Goal: Transaction & Acquisition: Purchase product/service

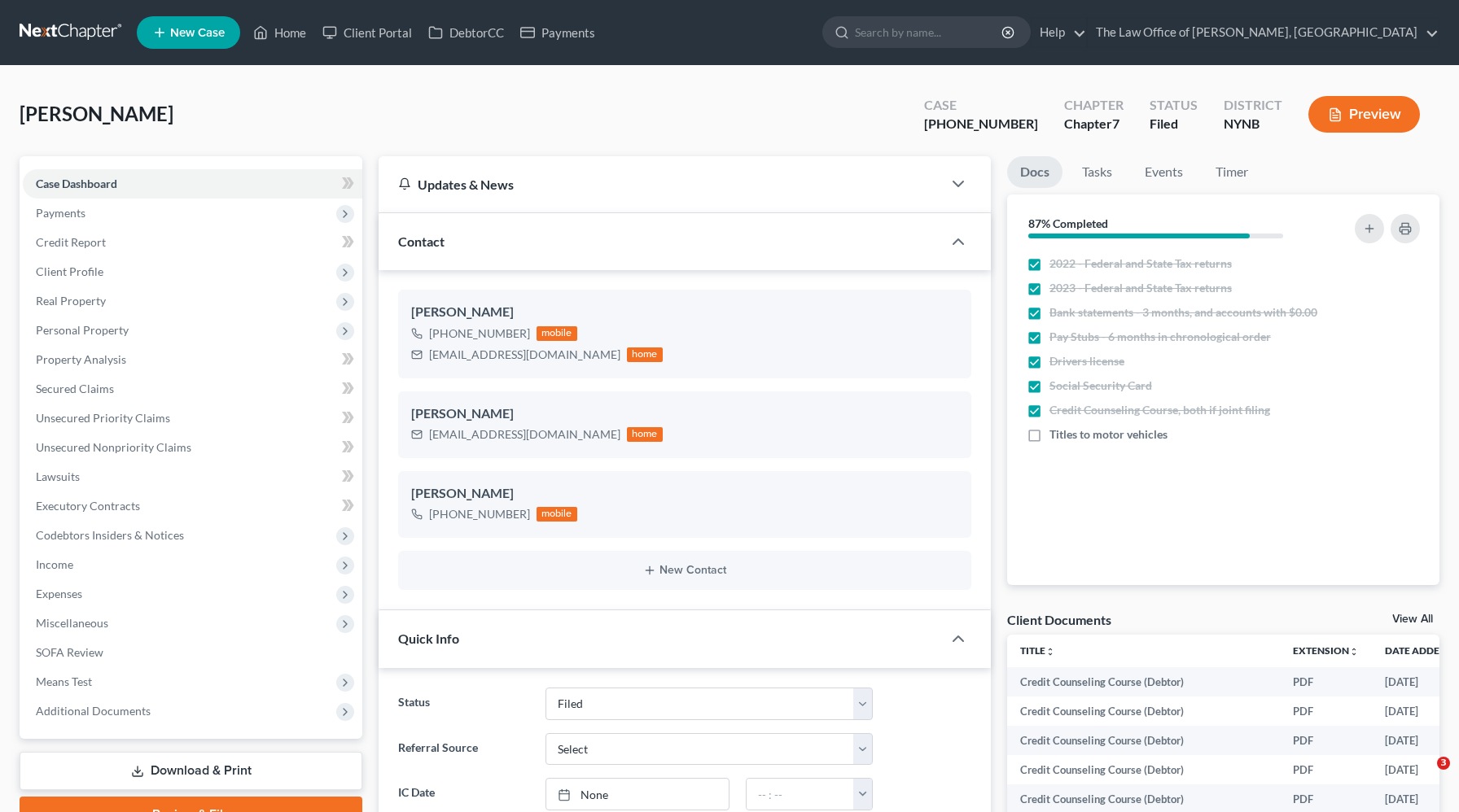
select select "6"
select select "0"
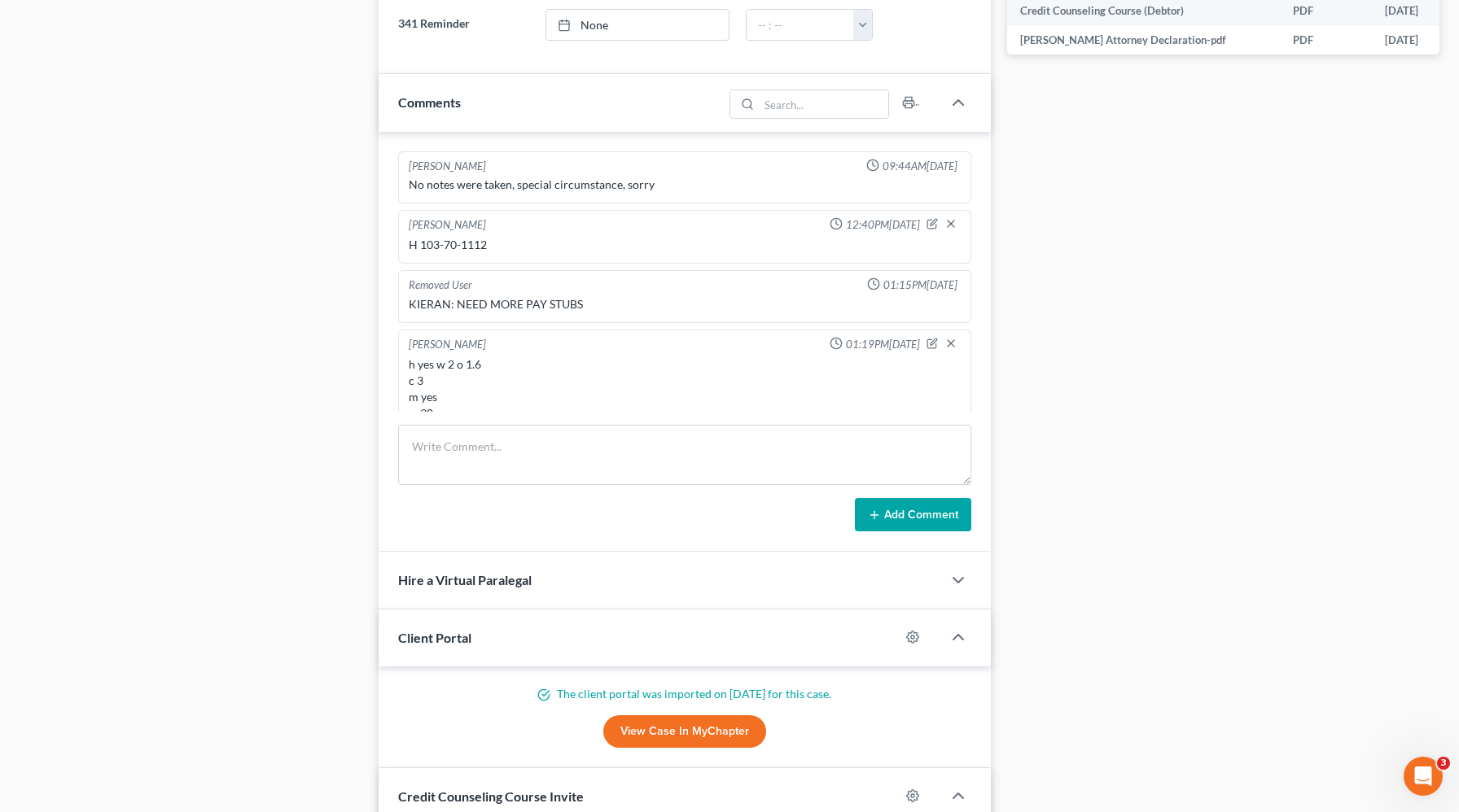
scroll to position [1735, 0]
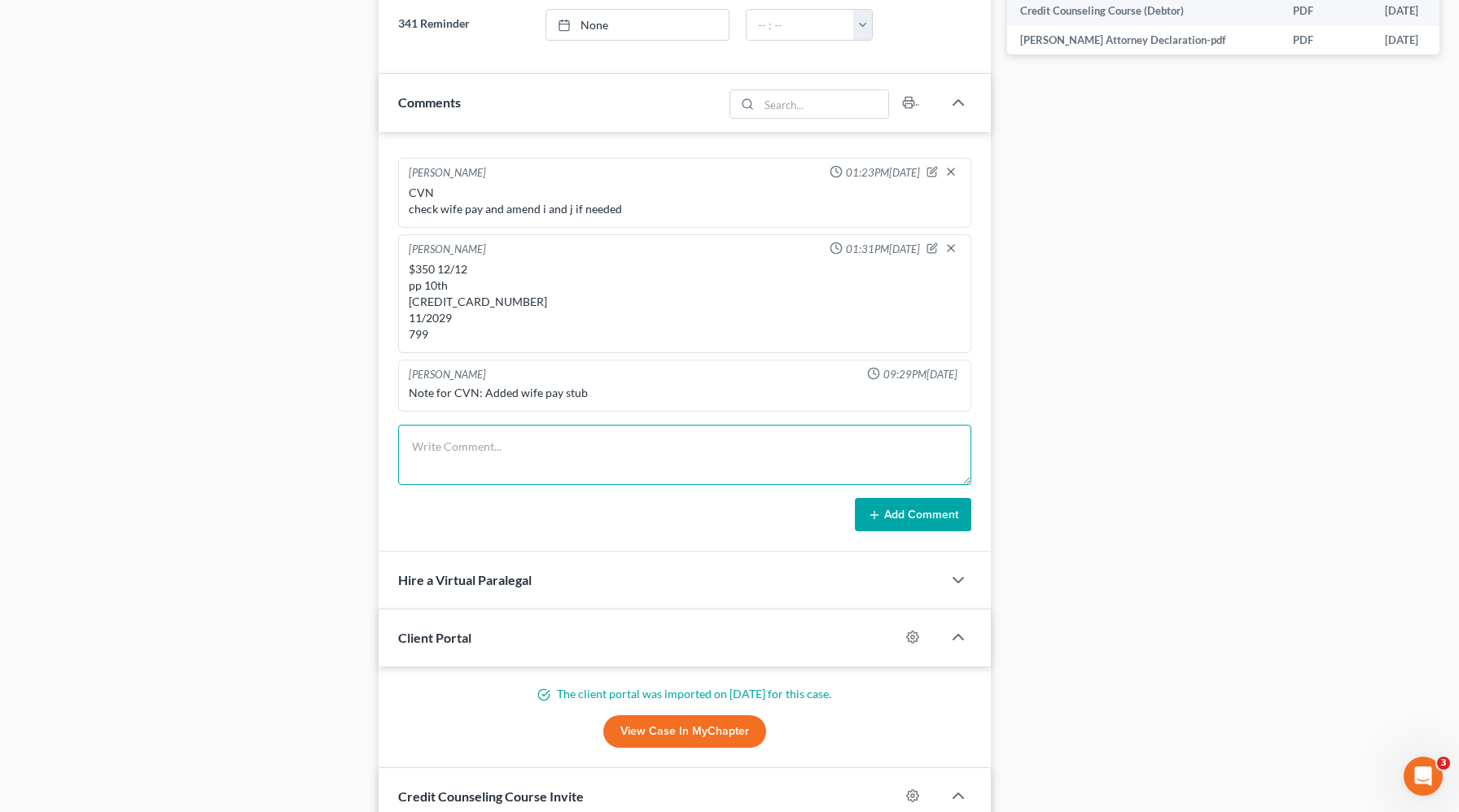
click at [591, 470] on textarea at bounding box center [684, 455] width 573 height 60
type textarea "[CREDIT_CARD_NUMBER] 05/2030 282"
click at [926, 524] on button "Add Comment" at bounding box center [913, 514] width 117 height 34
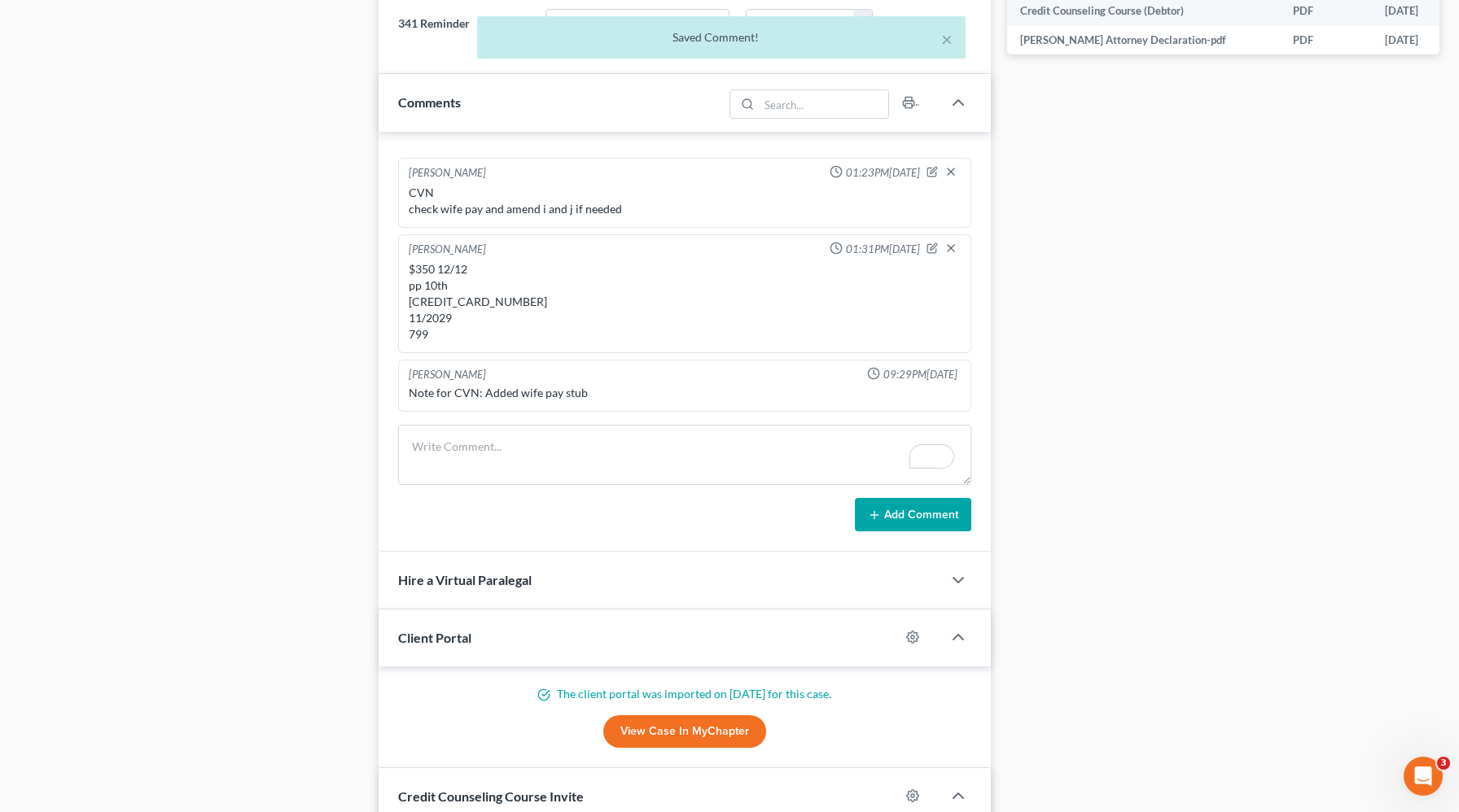
scroll to position [532, 0]
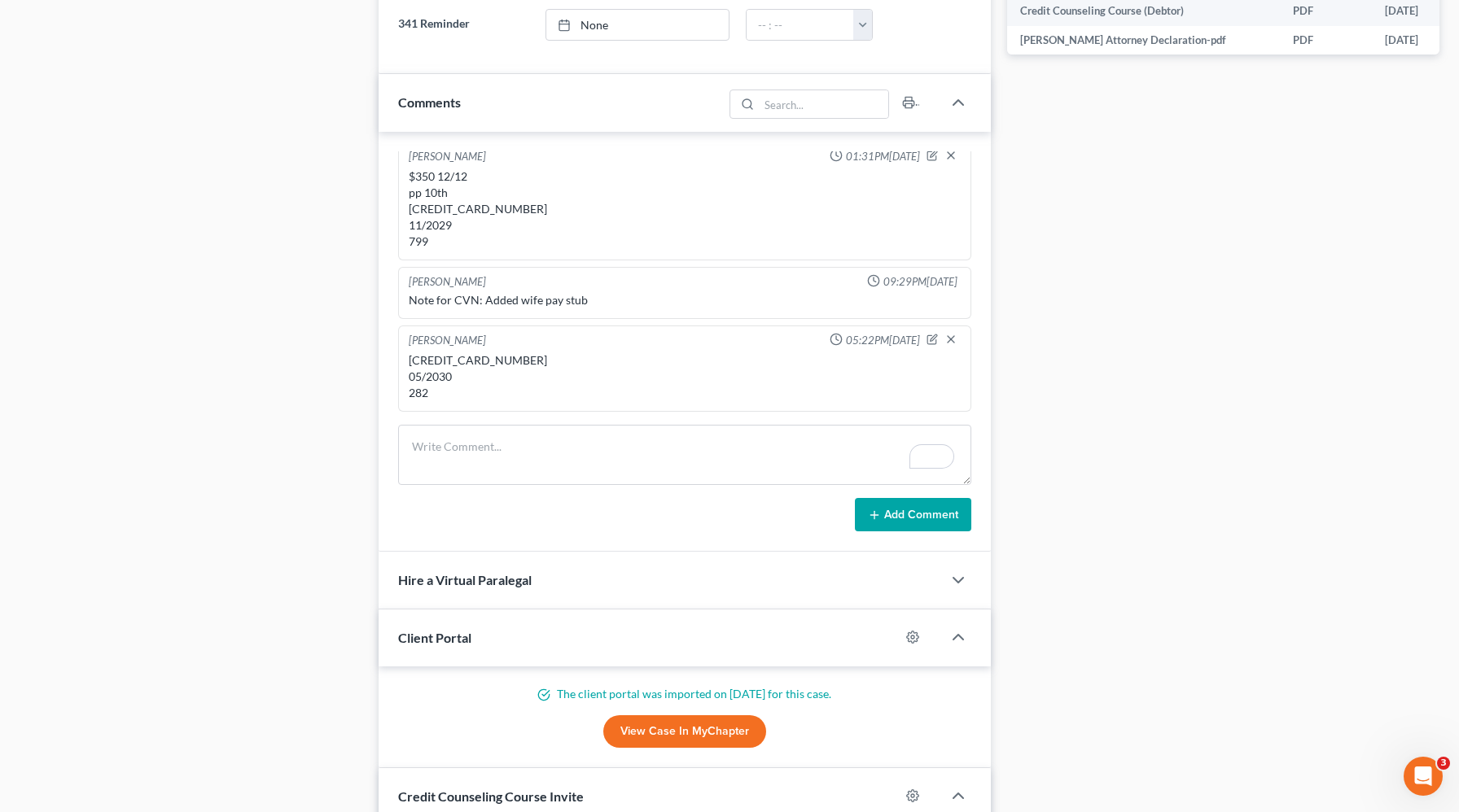
click at [485, 359] on div "[CREDIT_CARD_NUMBER] 05/2030 282" at bounding box center [684, 376] width 552 height 49
copy div "[CREDIT_CARD_NUMBER]"
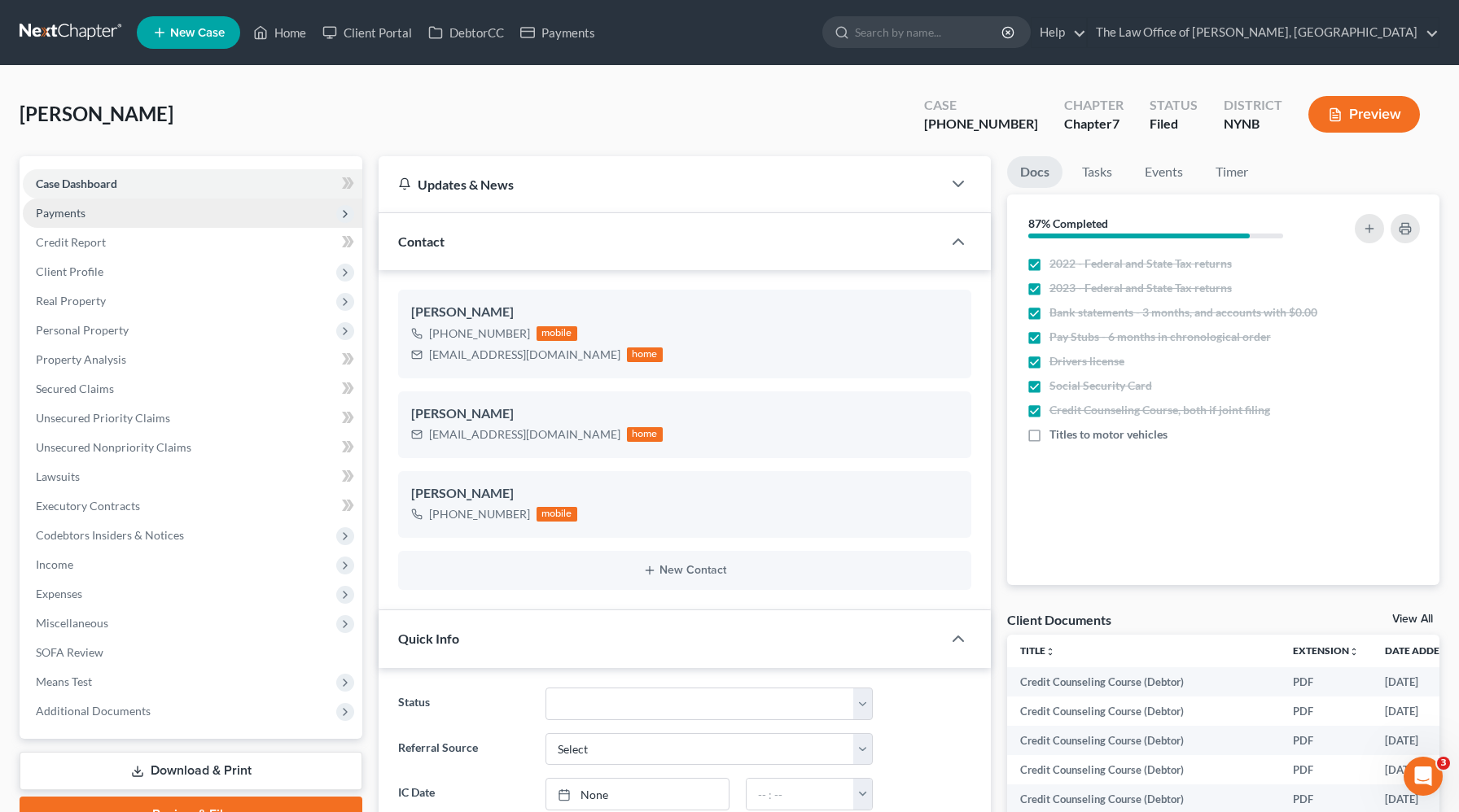
click at [131, 203] on span "Payments" at bounding box center [193, 213] width 339 height 29
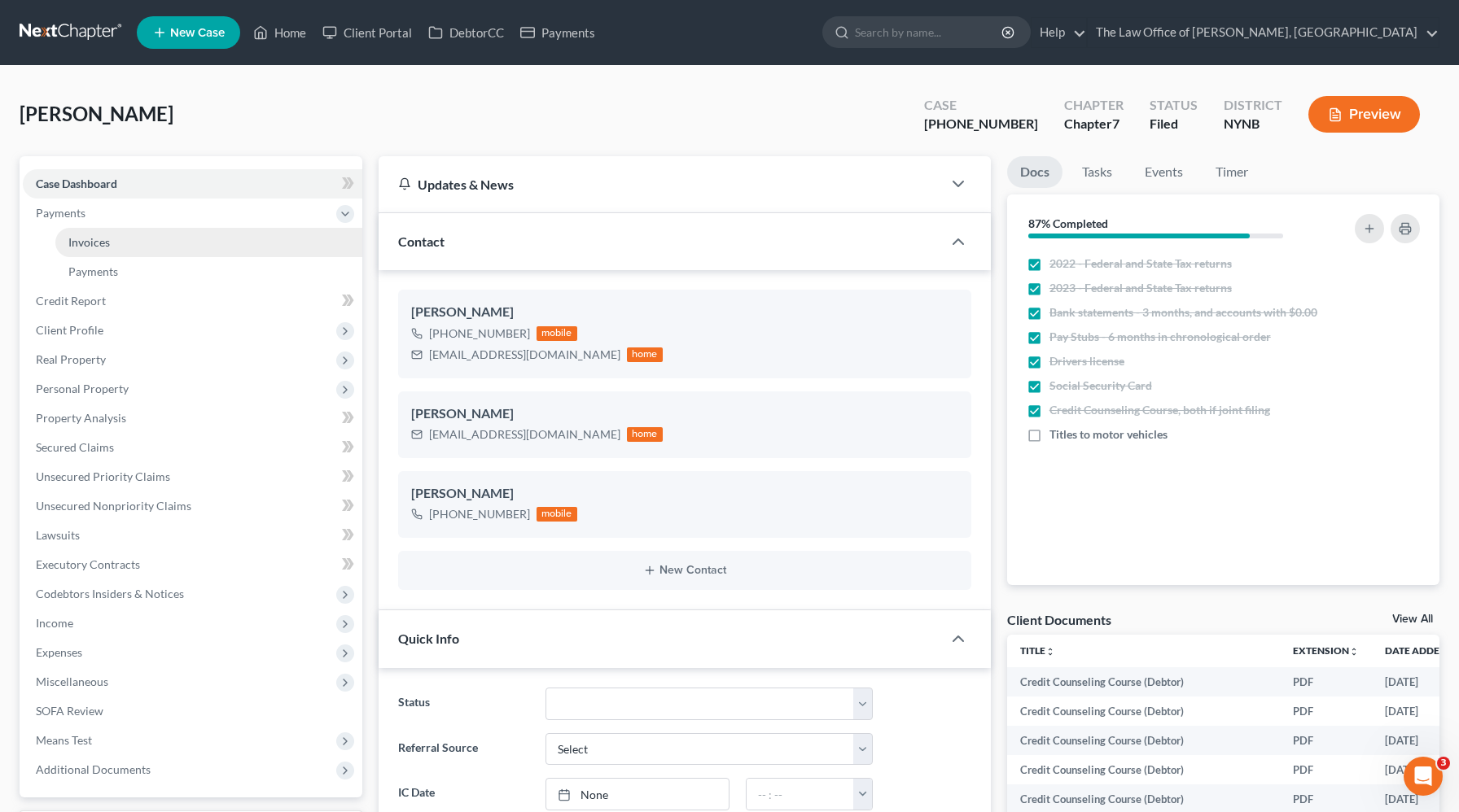
click at [122, 240] on link "Invoices" at bounding box center [208, 242] width 307 height 29
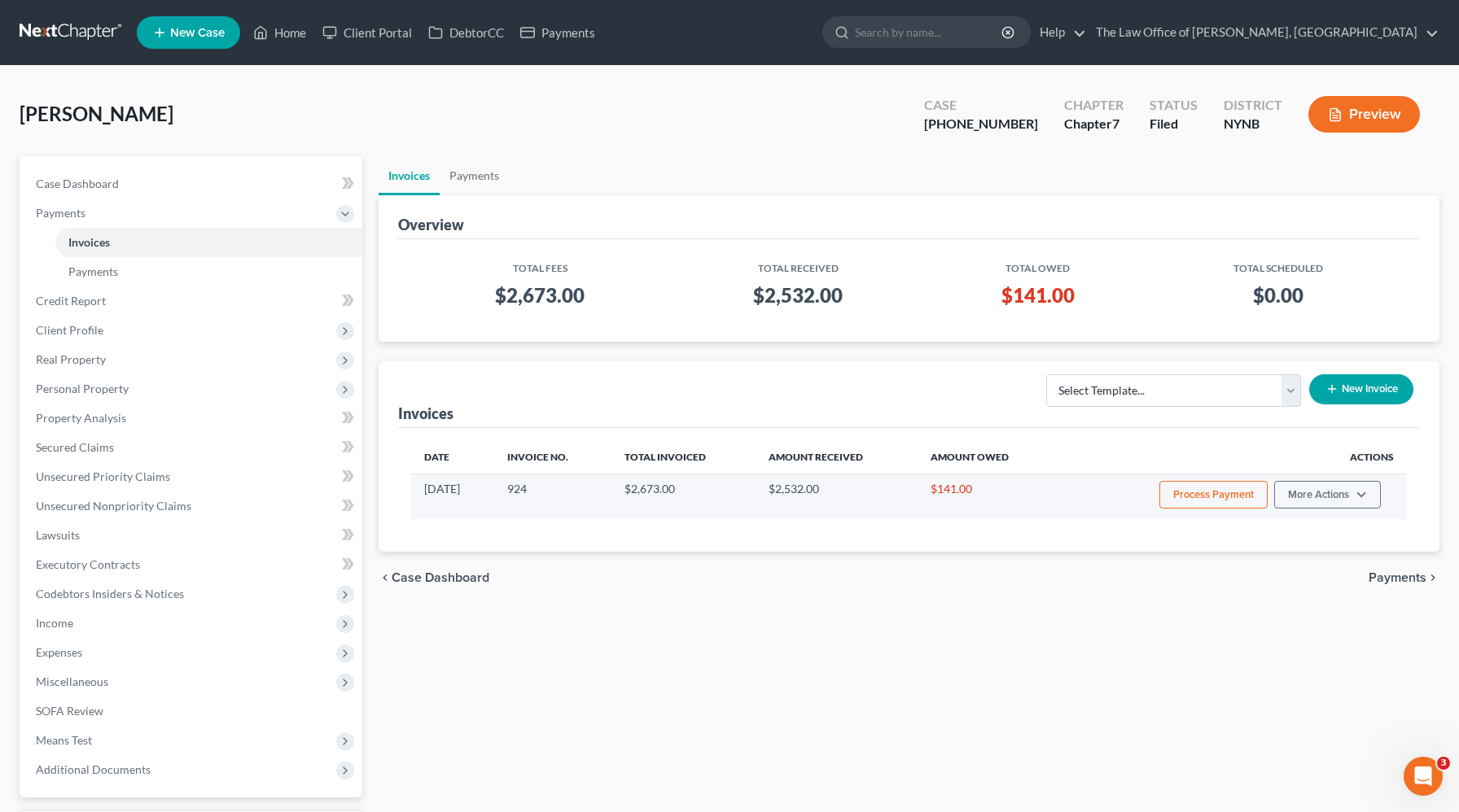
click at [1198, 495] on button "Process Payment" at bounding box center [1213, 494] width 108 height 27
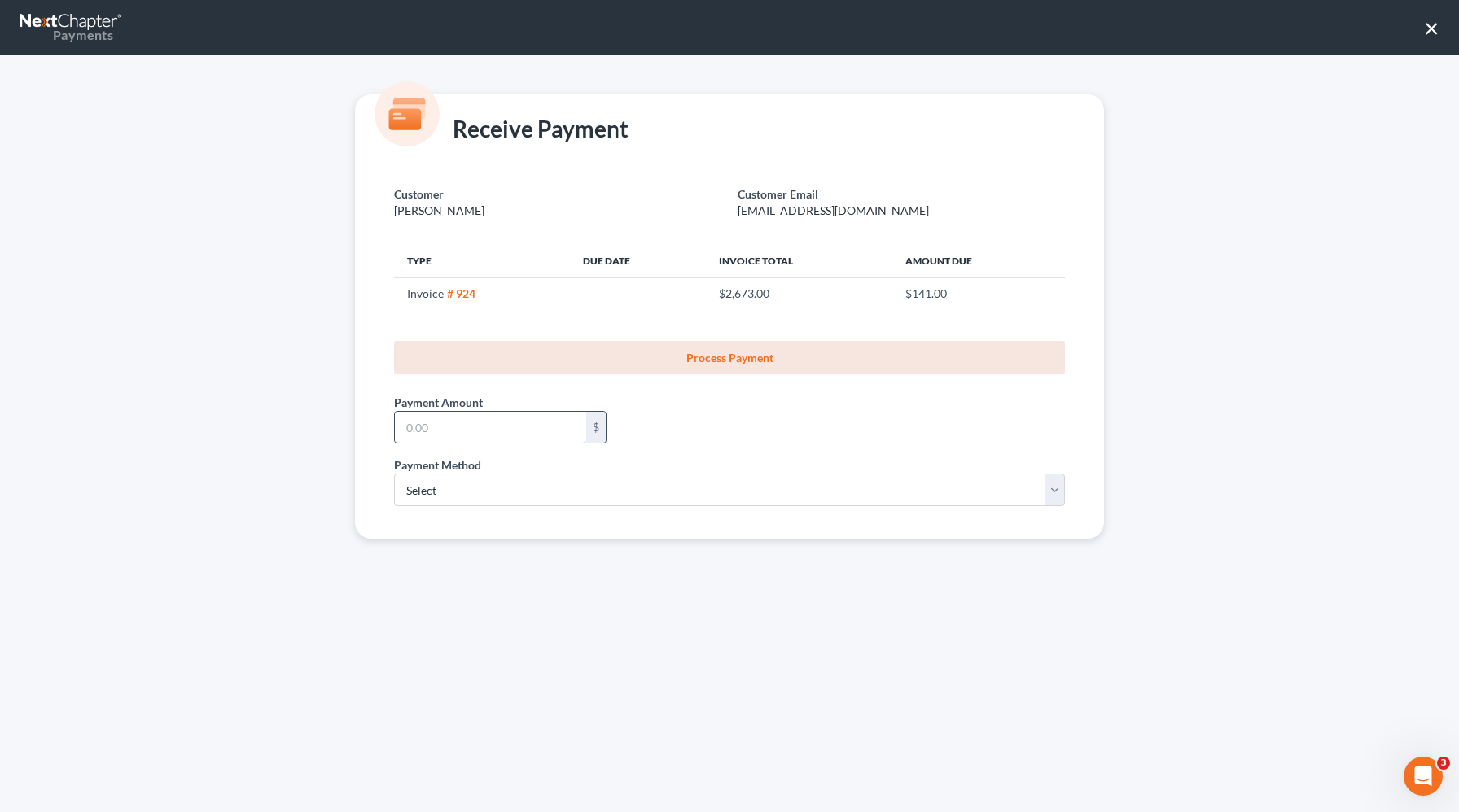
click at [514, 438] on input "text" at bounding box center [490, 427] width 191 height 31
type input "141"
click at [443, 485] on select "Select ACH Credit Card" at bounding box center [729, 490] width 671 height 32
select select "1"
click at [394, 474] on select "Select ACH Credit Card" at bounding box center [729, 490] width 671 height 32
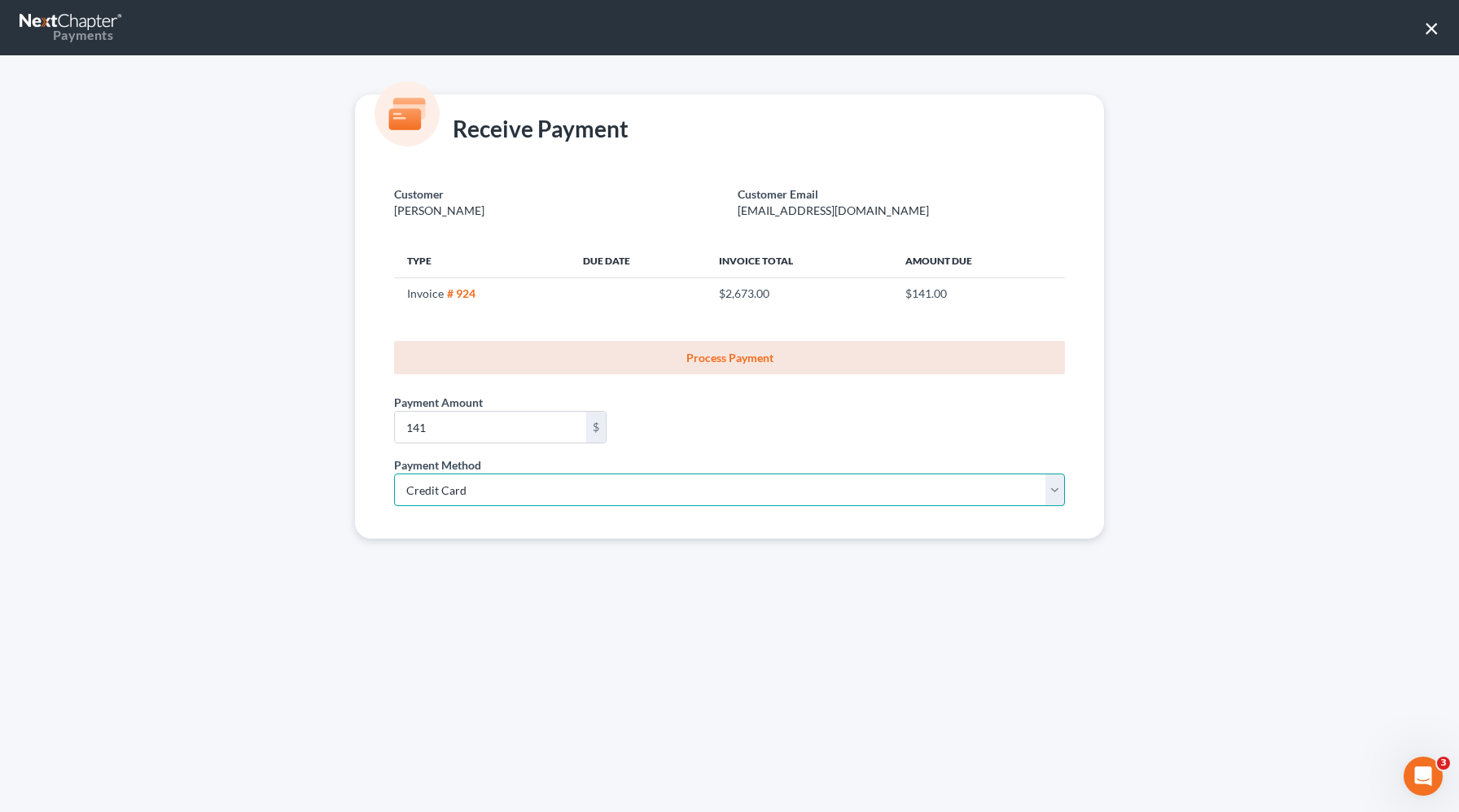
select select "35"
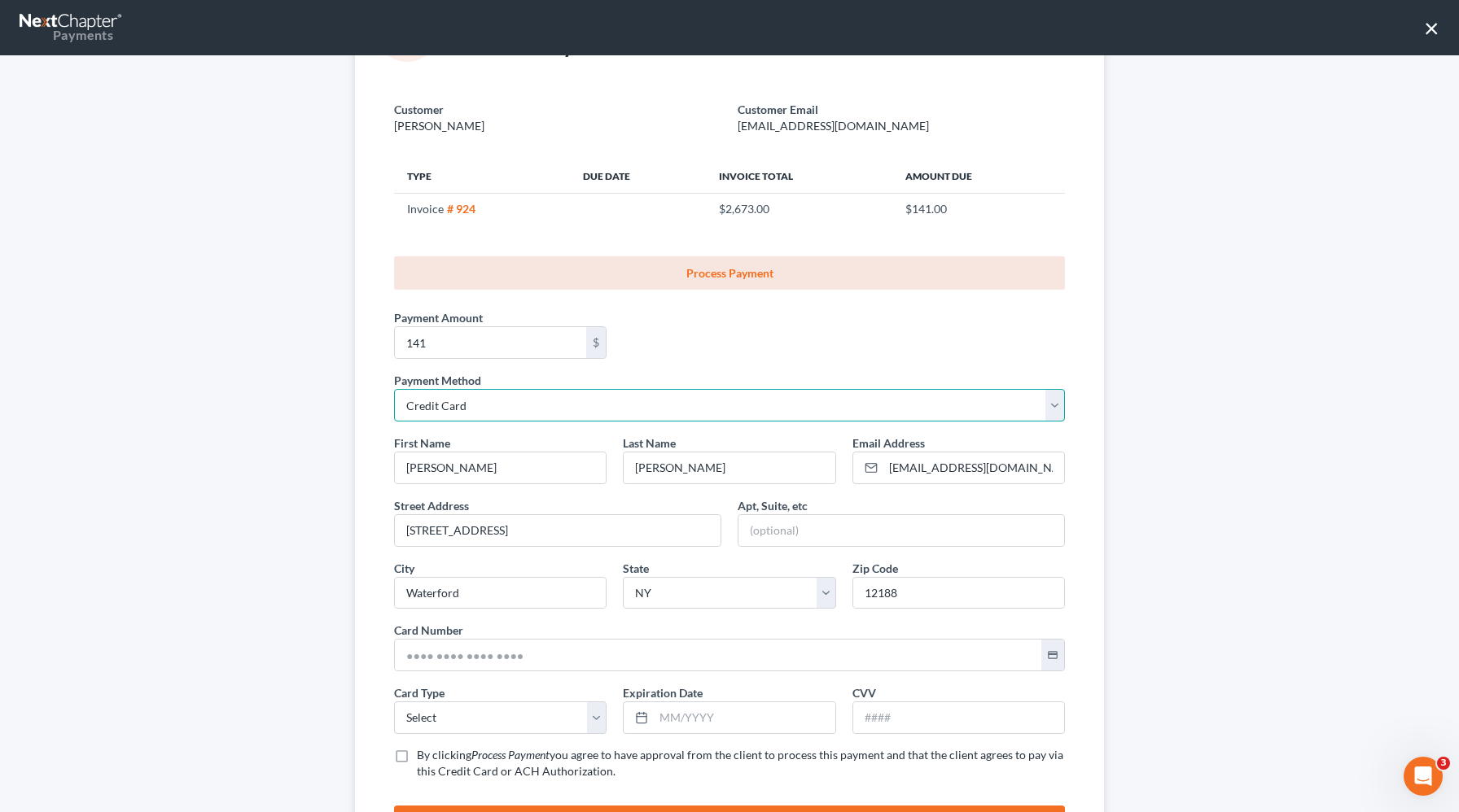
scroll to position [173, 0]
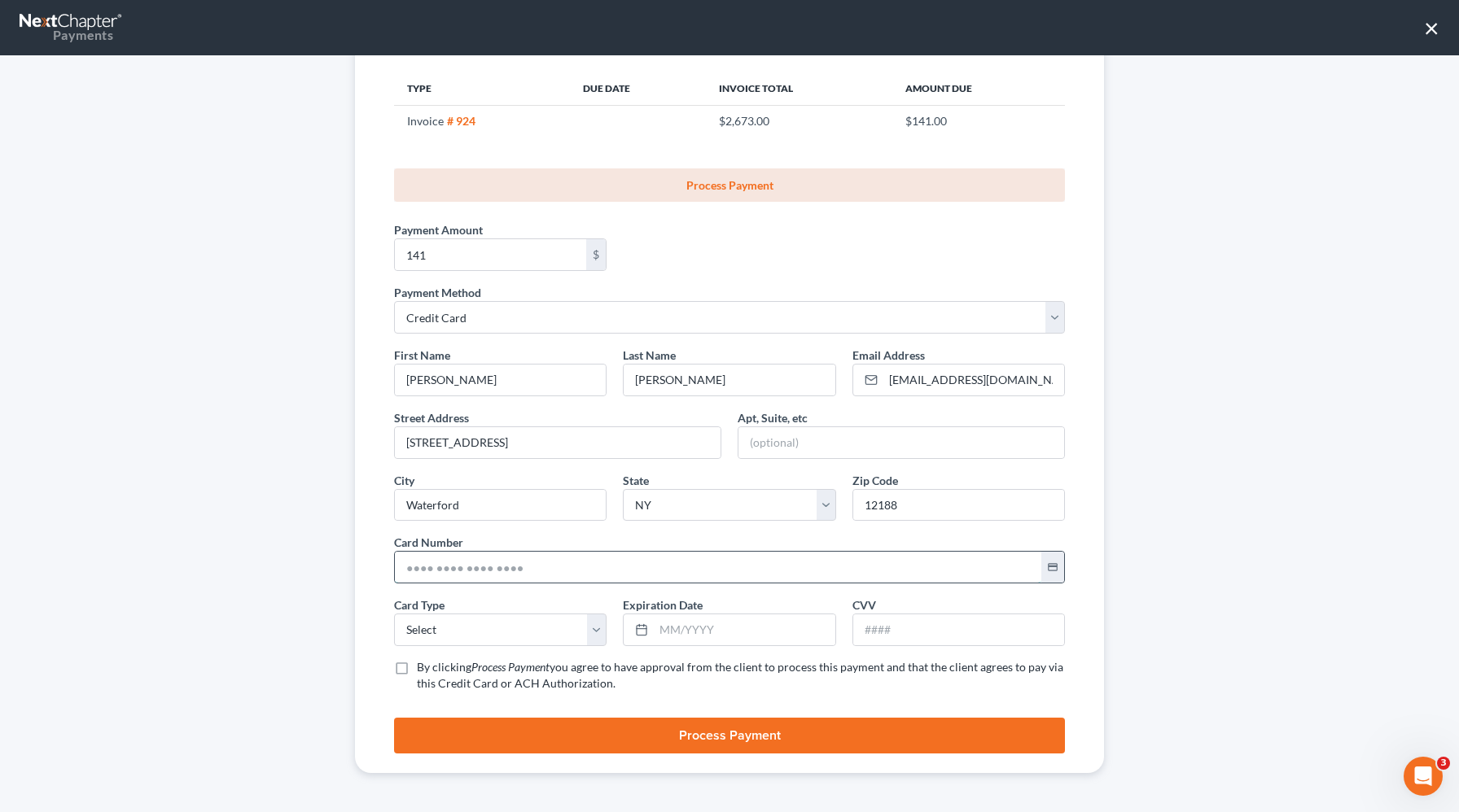
click at [428, 576] on input "text" at bounding box center [718, 566] width 647 height 31
paste input "5174 2200 0232 0557"
type input "5174 2200 0232 0557"
click at [445, 639] on select "Select Visa MasterCard Discover American Express" at bounding box center [500, 629] width 213 height 32
select select "1"
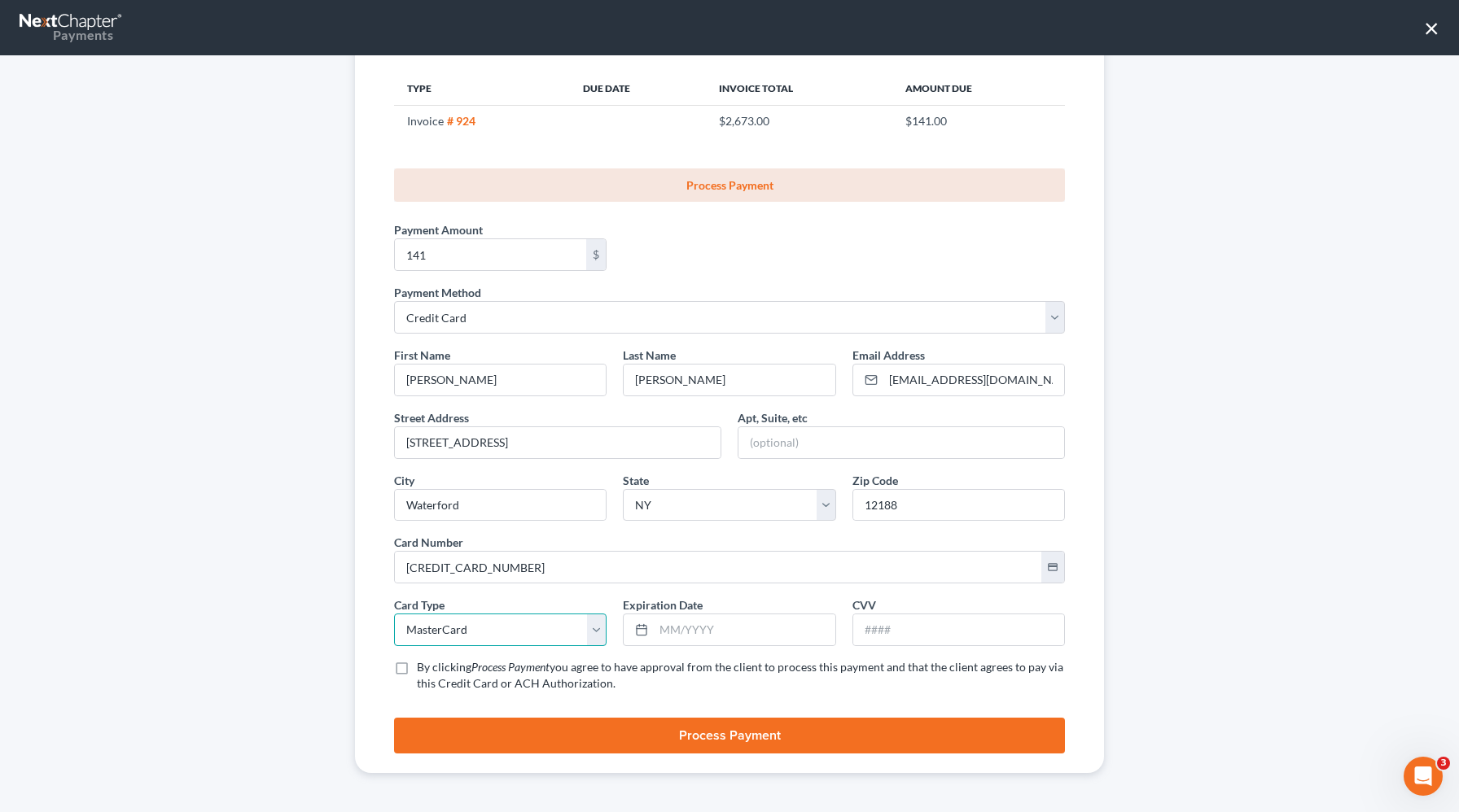
click at [394, 614] on select "Select Visa MasterCard Discover American Express" at bounding box center [500, 629] width 213 height 32
click at [717, 628] on input "text" at bounding box center [744, 629] width 181 height 31
type input "05/2030"
click at [894, 639] on input "text" at bounding box center [959, 629] width 211 height 31
type input "282"
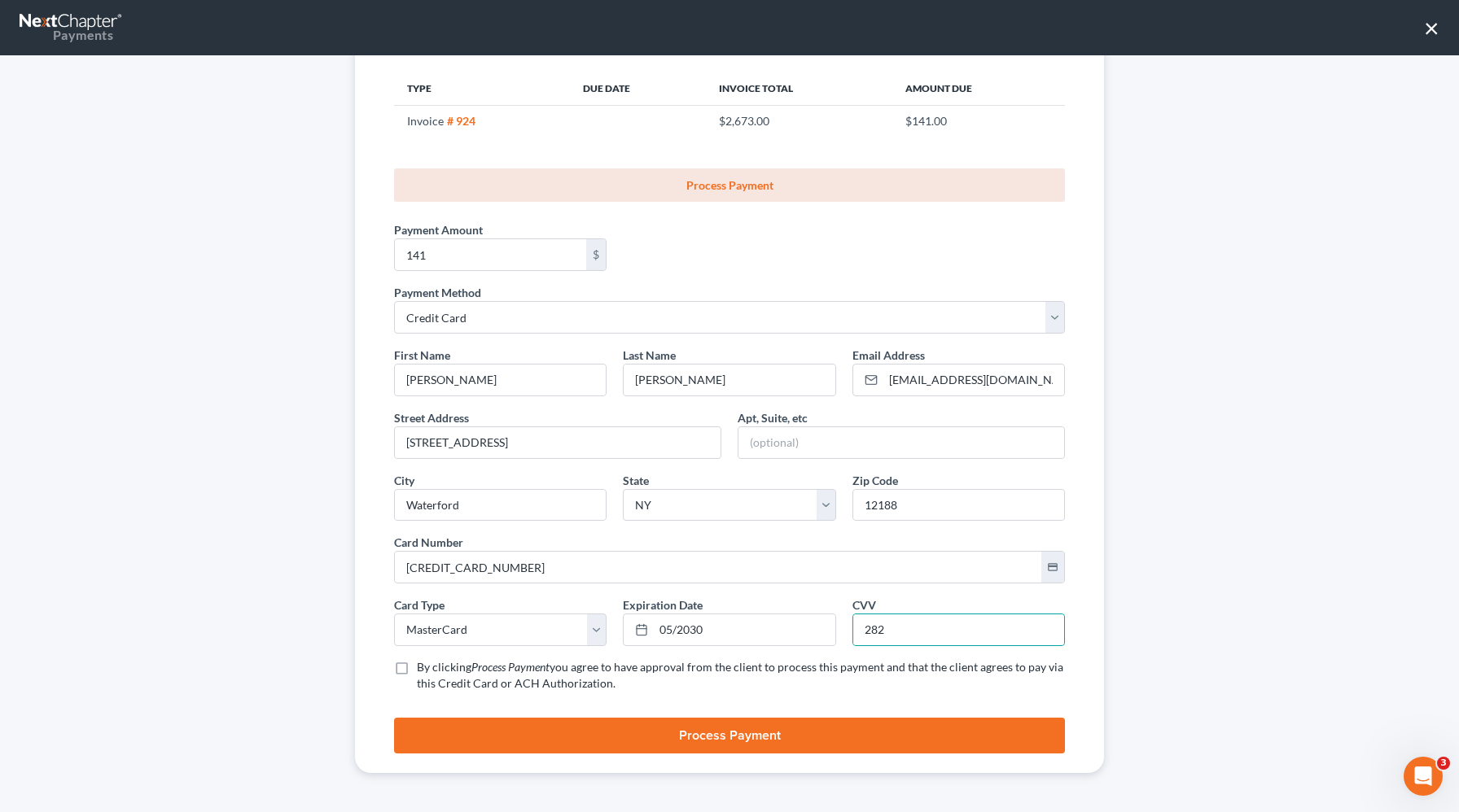
click at [417, 668] on label "By clicking Process Payment you agree to have approval from the client to proce…" at bounding box center [741, 675] width 648 height 32
click at [423, 668] on input "By clicking Process Payment you agree to have approval from the client to proce…" at bounding box center [428, 664] width 11 height 11
checkbox input "true"
click at [480, 721] on button "Process Payment" at bounding box center [729, 735] width 671 height 36
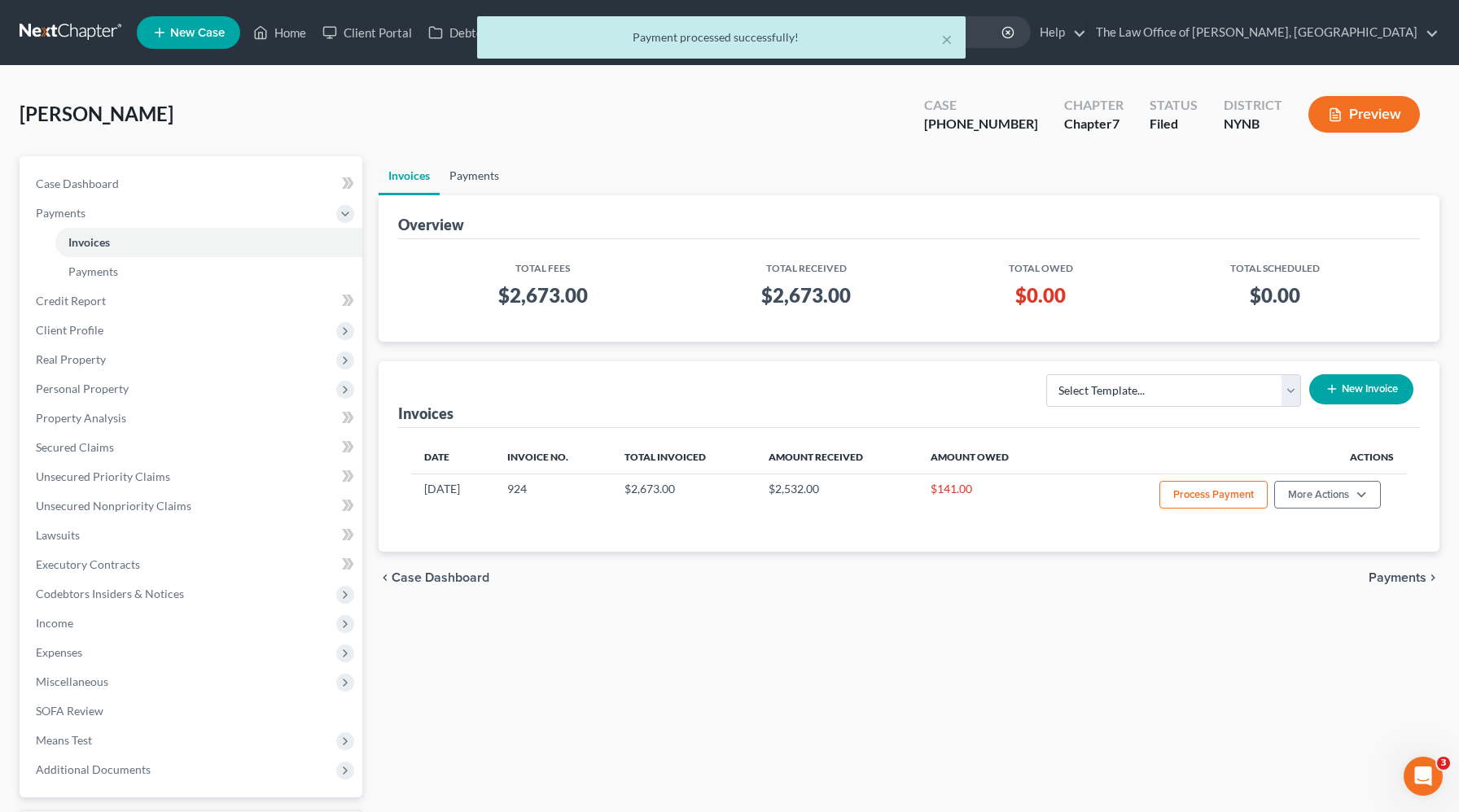
click at [502, 178] on link "Payments" at bounding box center [475, 175] width 69 height 39
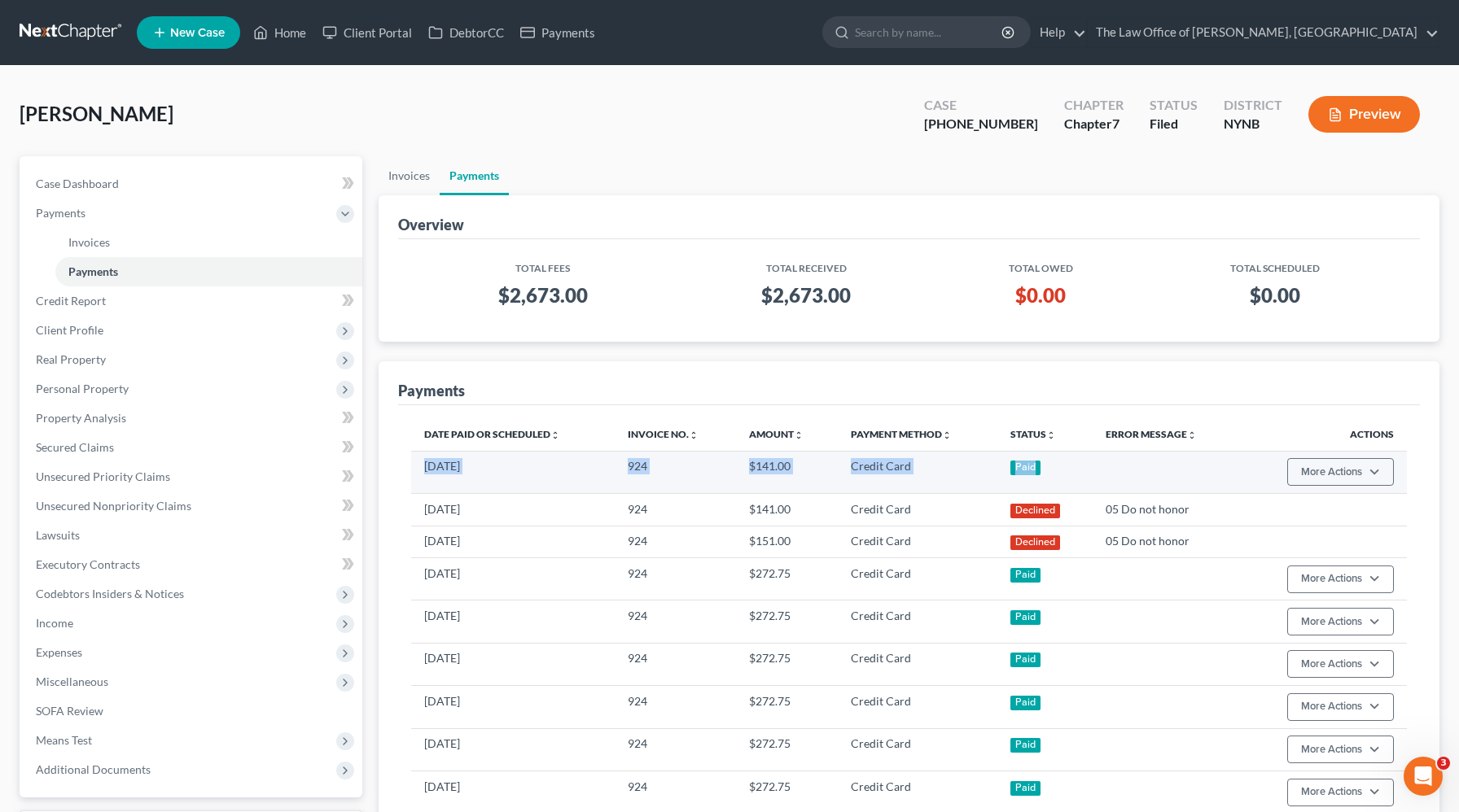
drag, startPoint x: 1060, startPoint y: 477, endPoint x: 415, endPoint y: 466, distance: 645.1
click at [416, 466] on tr "09/07/2025 924 $141.00 Credit Card Paid More Actions Refund" at bounding box center [909, 471] width 996 height 42
copy tr "09/07/2025 924 $141.00 Credit Card Paid"
